Goal: Ask a question

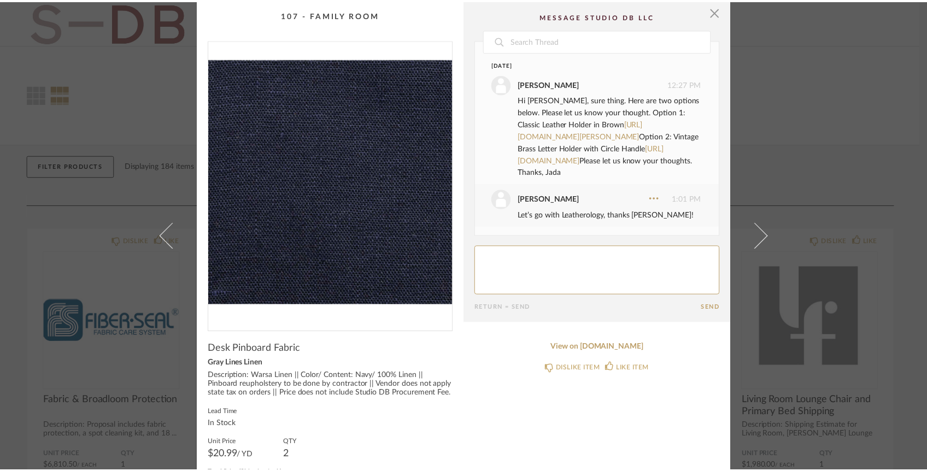
scroll to position [250, 0]
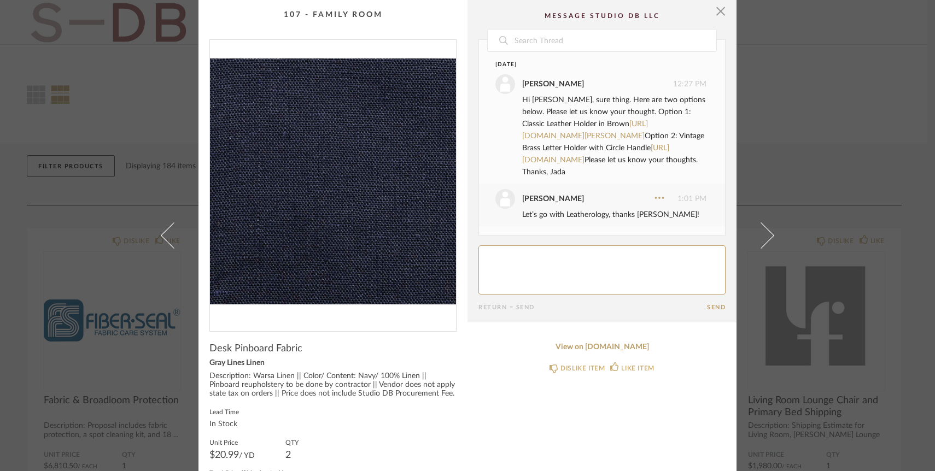
click at [549, 125] on div "Hi [PERSON_NAME], sure thing. Here are two options below. Please let us know yo…" at bounding box center [614, 136] width 184 height 84
click at [567, 120] on link "[URL][DOMAIN_NAME][PERSON_NAME]" at bounding box center [585, 130] width 126 height 20
click at [713, 13] on span "button" at bounding box center [721, 11] width 22 height 22
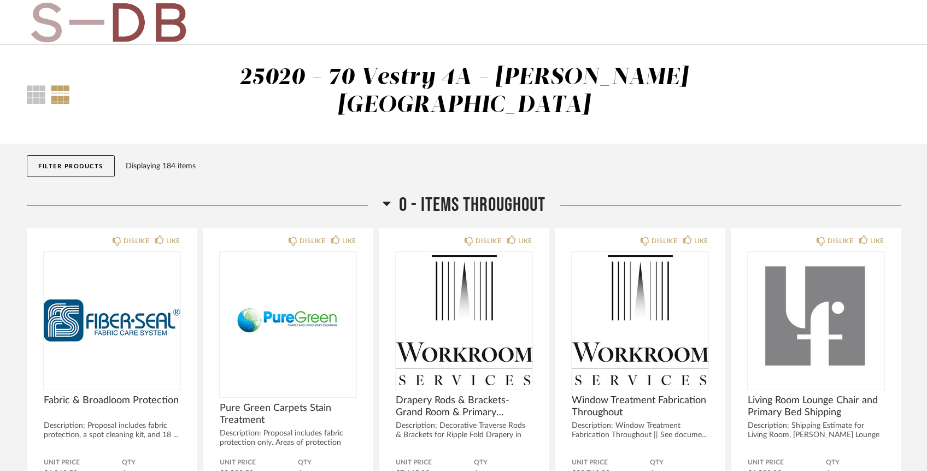
click at [99, 155] on button "Filter Products" at bounding box center [71, 166] width 88 height 22
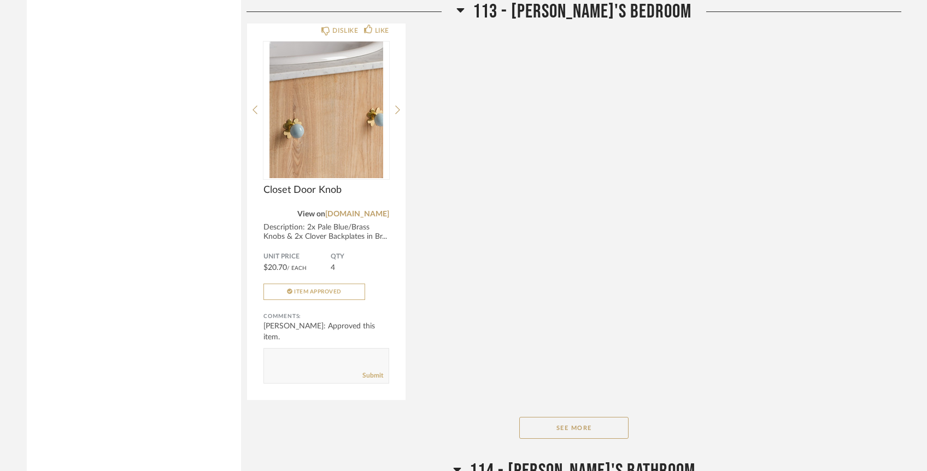
scroll to position [8402, 0]
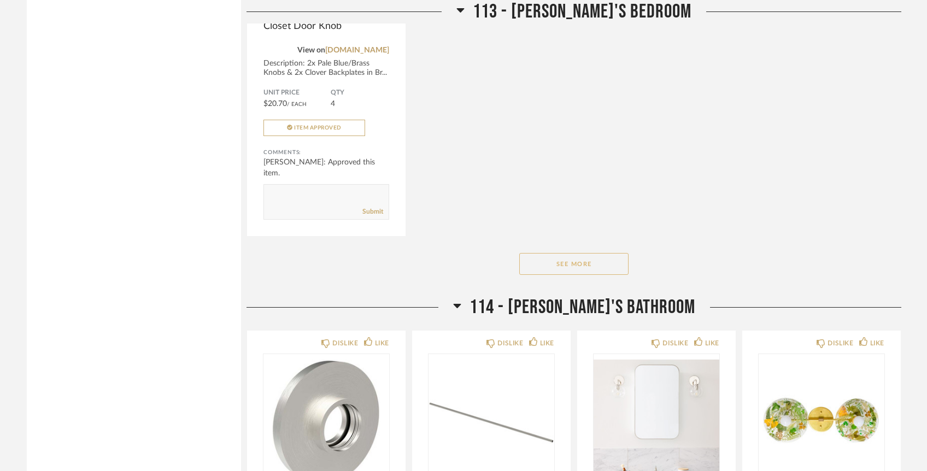
click at [578, 253] on button "See More" at bounding box center [573, 264] width 109 height 22
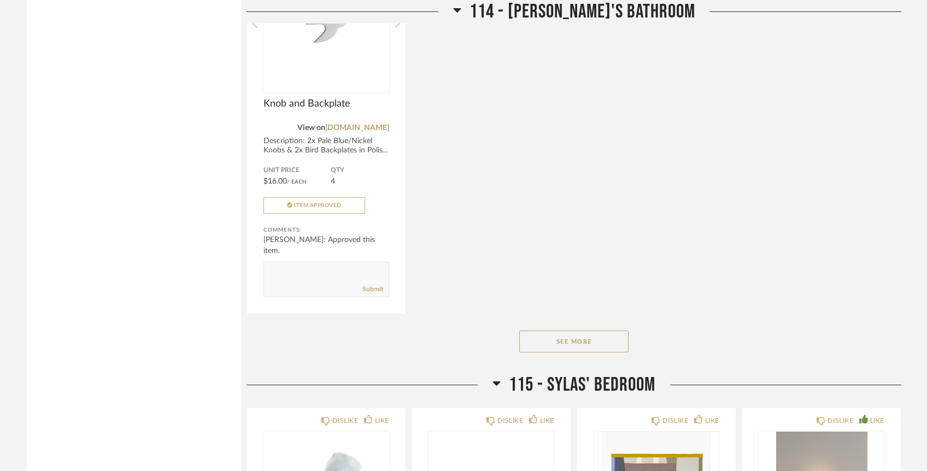
scroll to position [9971, 0]
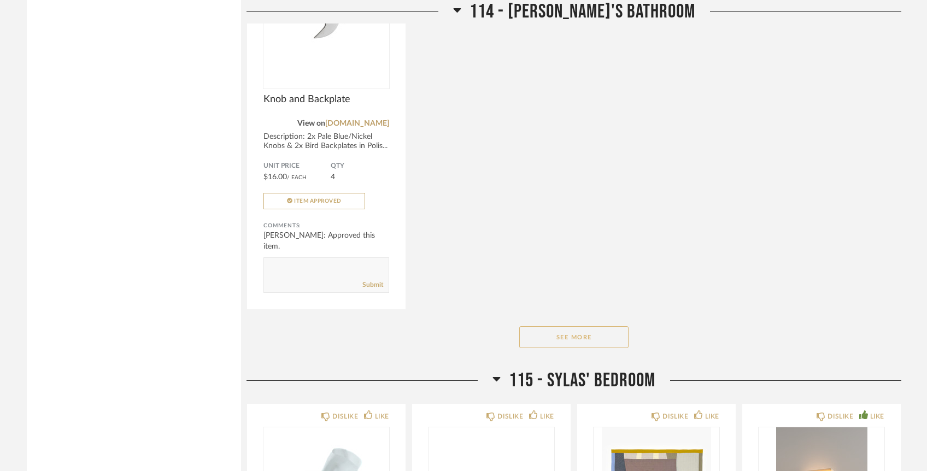
click at [541, 326] on button "See More" at bounding box center [573, 337] width 109 height 22
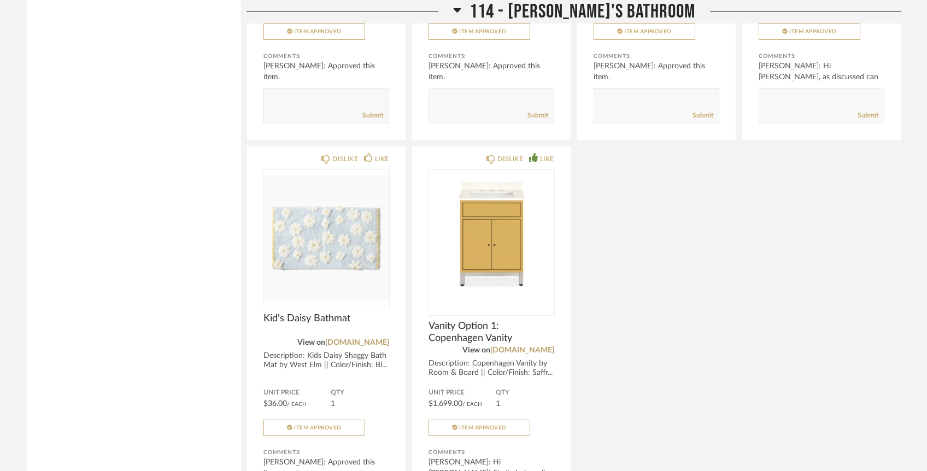
scroll to position [10205, 0]
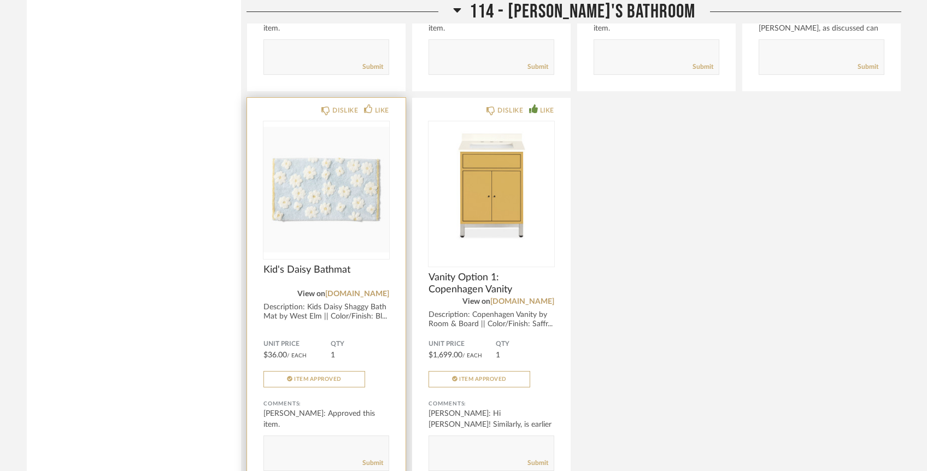
click at [349, 441] on textarea at bounding box center [326, 448] width 125 height 15
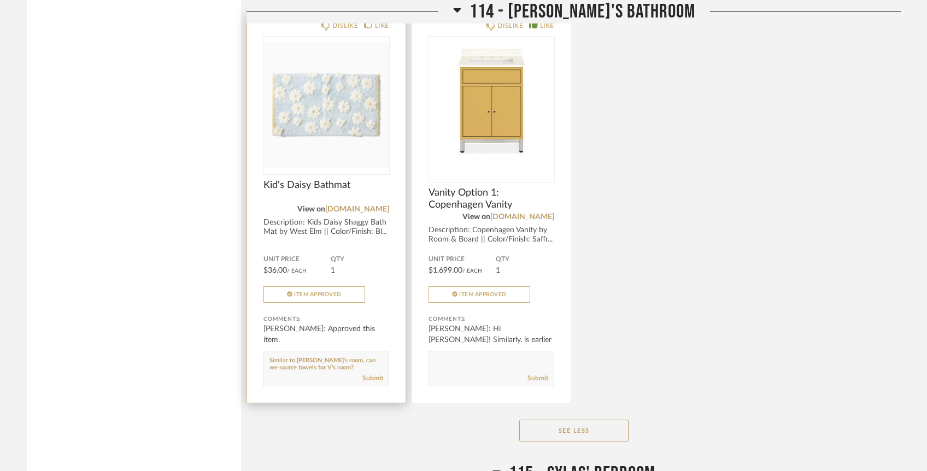
scroll to position [10313, 0]
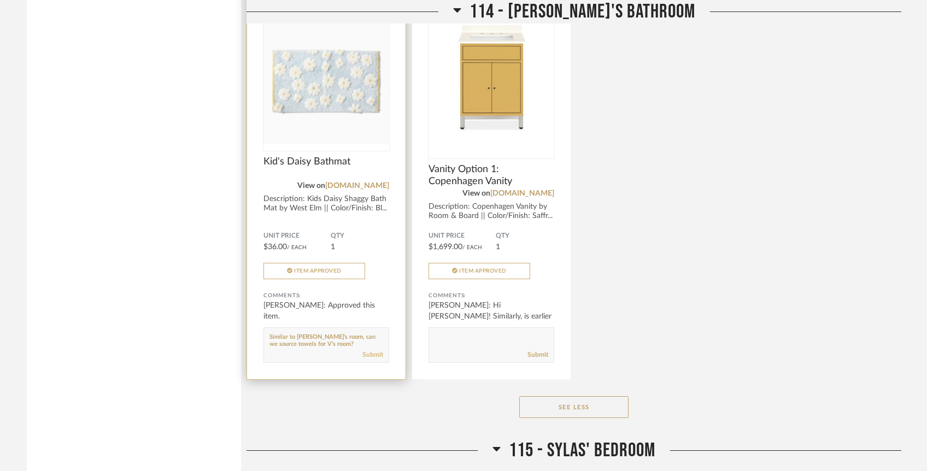
type textarea "Similar to [PERSON_NAME]'s room, can we source towels for V's room?"
click at [370, 350] on link "Submit" at bounding box center [372, 354] width 21 height 9
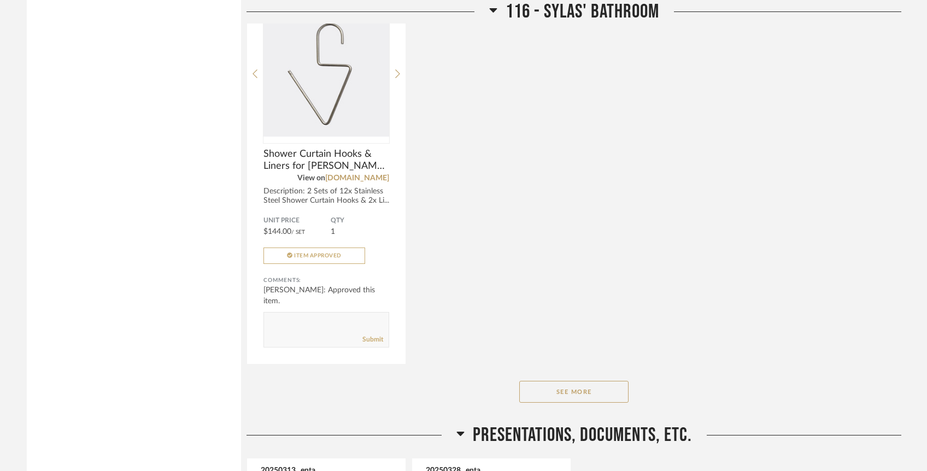
scroll to position [12185, 0]
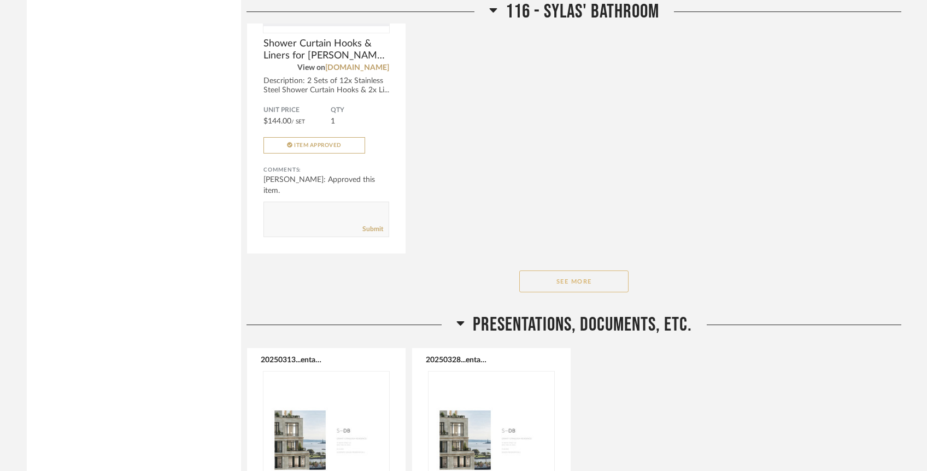
click at [554, 271] on button "See More" at bounding box center [573, 282] width 109 height 22
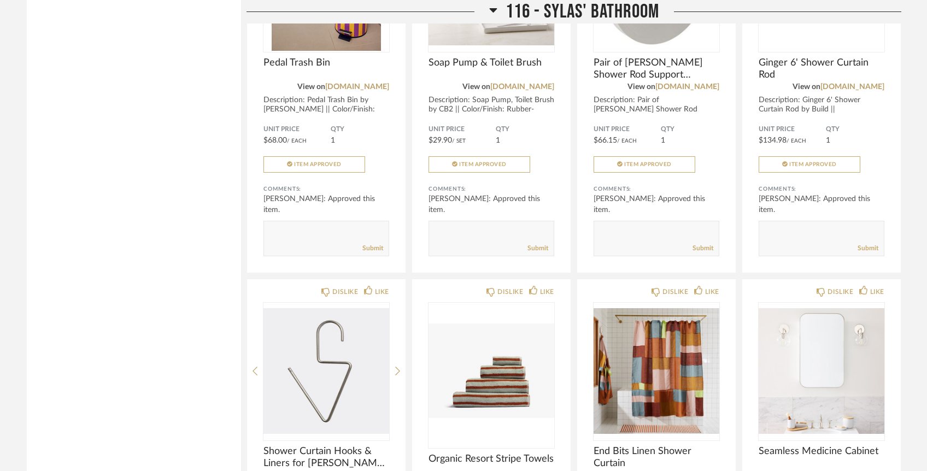
scroll to position [12113, 0]
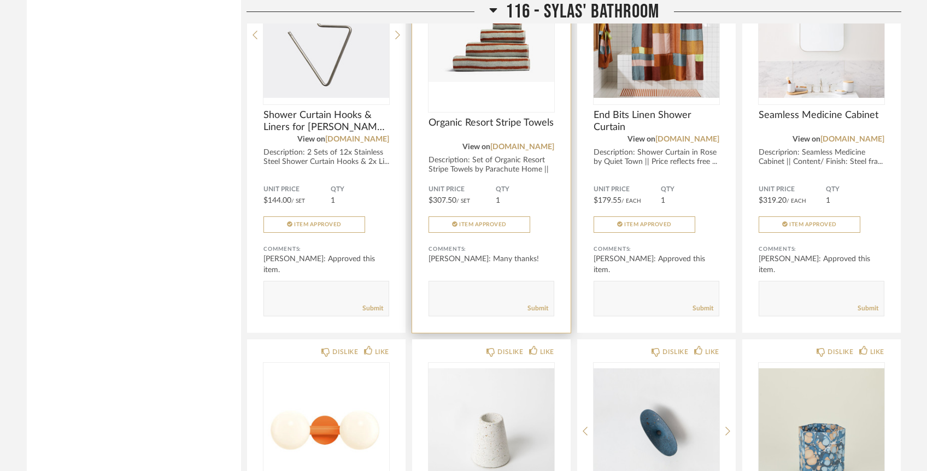
click at [509, 75] on img "0" at bounding box center [492, 35] width 126 height 137
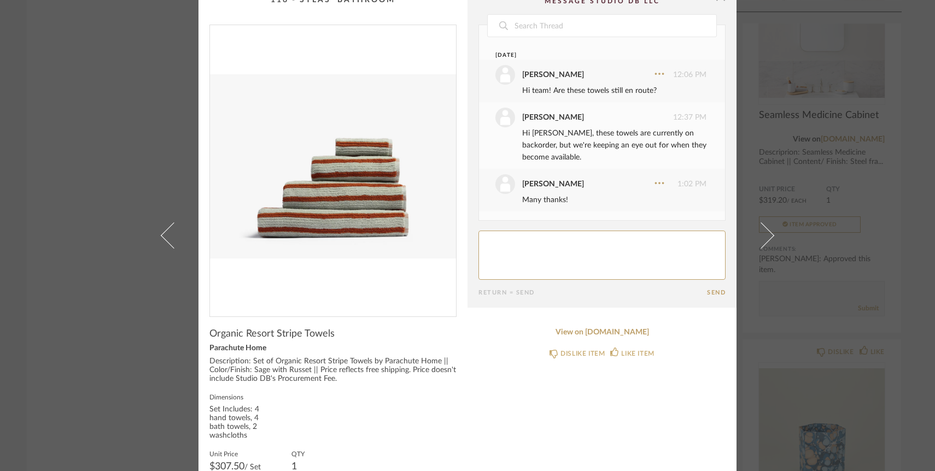
scroll to position [0, 0]
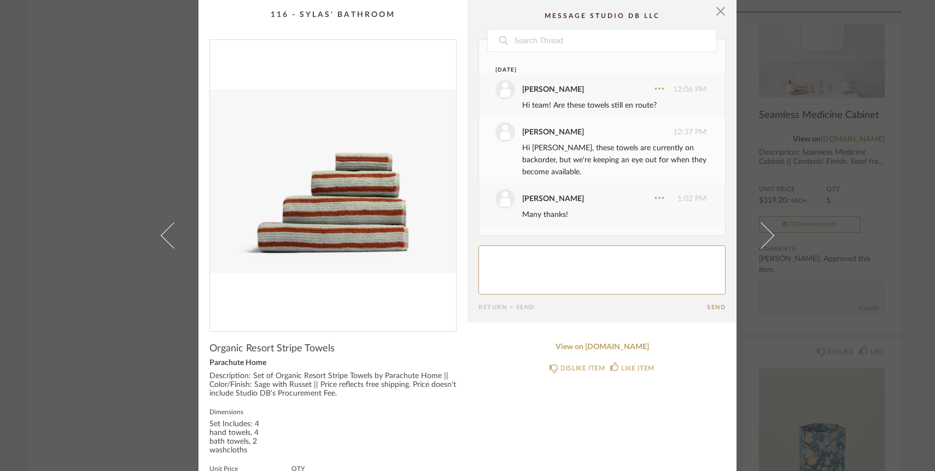
click at [558, 265] on textarea at bounding box center [601, 269] width 247 height 49
type textarea "Similar to V's room, can we source a bathmat for [PERSON_NAME]'s room?"
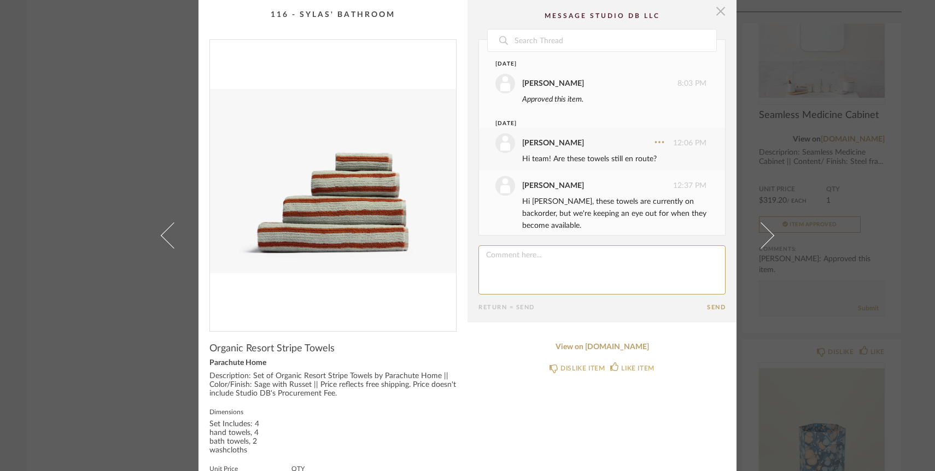
click at [720, 11] on span "button" at bounding box center [721, 11] width 22 height 22
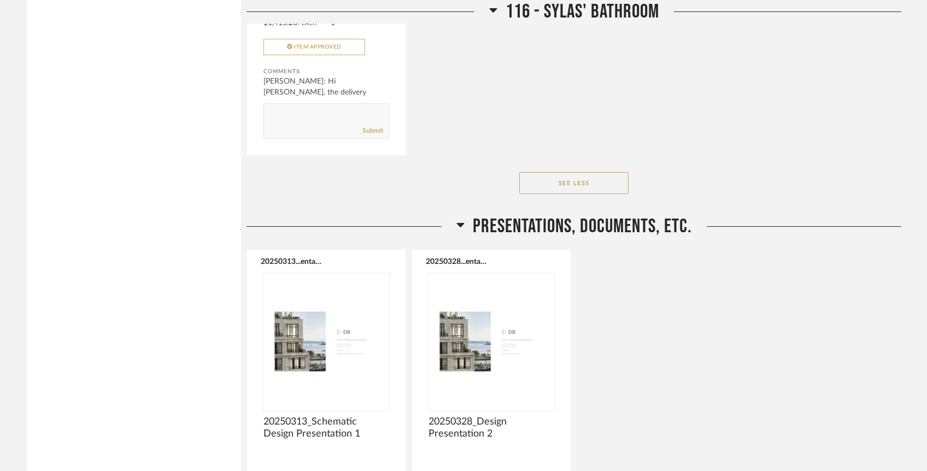
scroll to position [13073, 0]
